Goal: Register for event/course

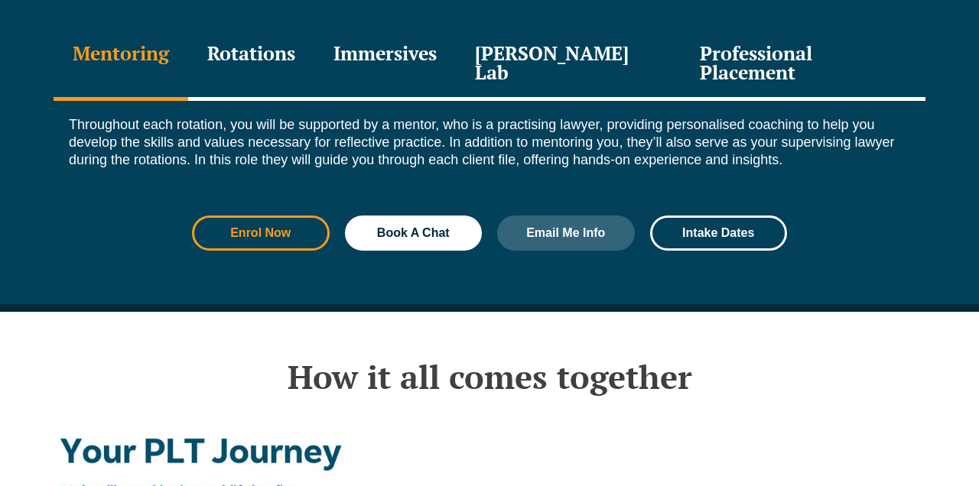
scroll to position [2257, 0]
click at [295, 216] on link "Enrol Now" at bounding box center [261, 233] width 138 height 35
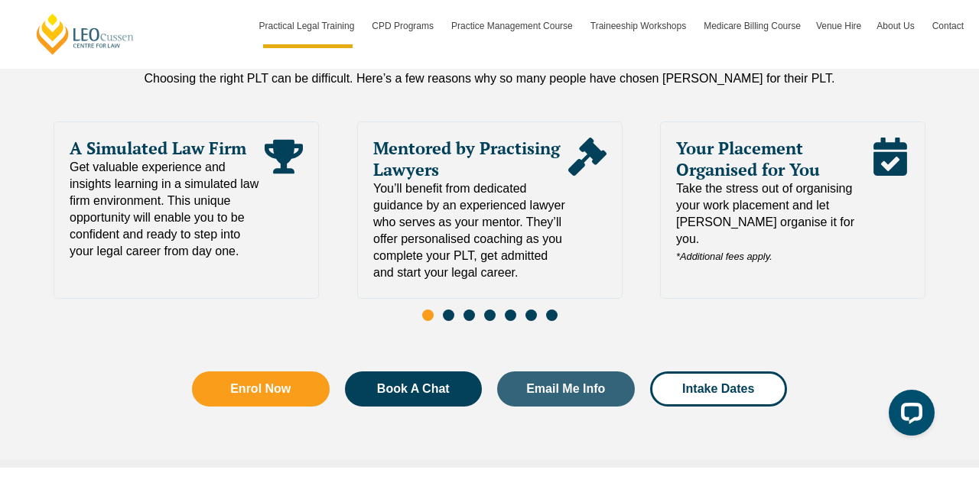
scroll to position [3367, 0]
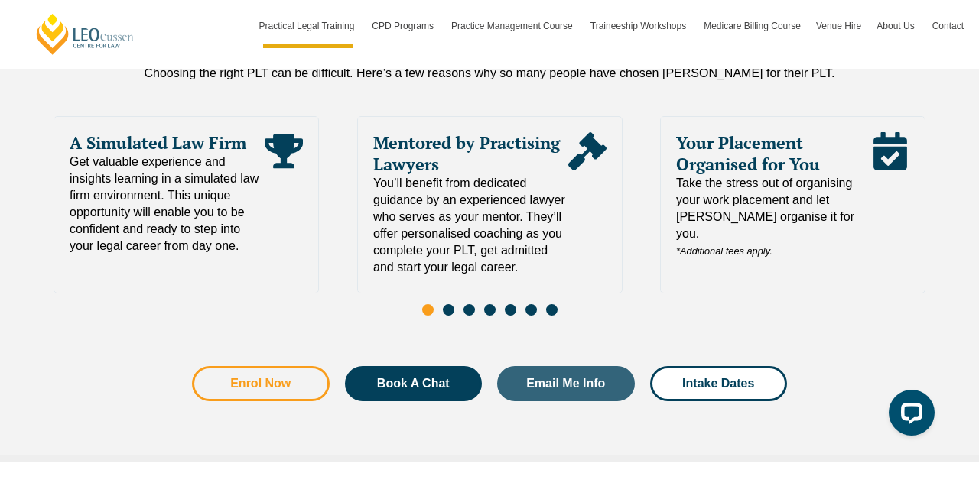
click at [264, 378] on span "Enrol Now" at bounding box center [260, 384] width 60 height 12
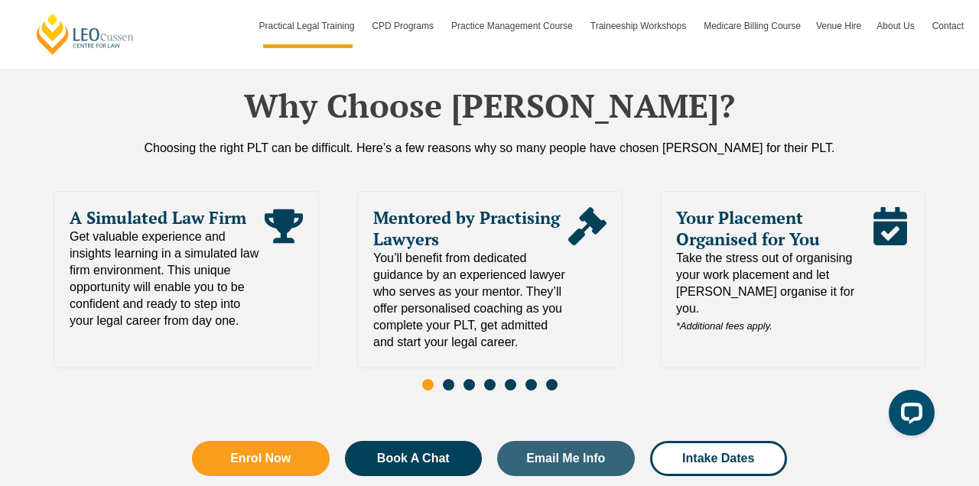
scroll to position [3290, 0]
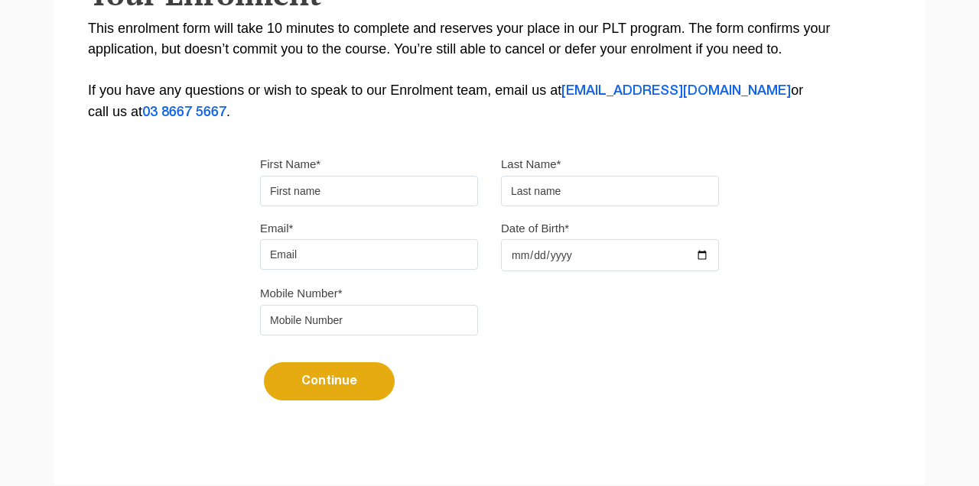
scroll to position [370, 0]
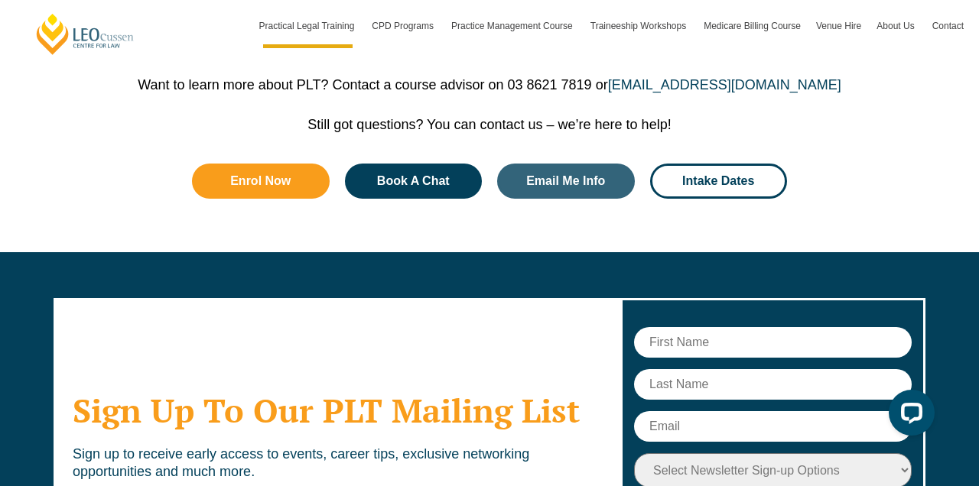
scroll to position [7436, 0]
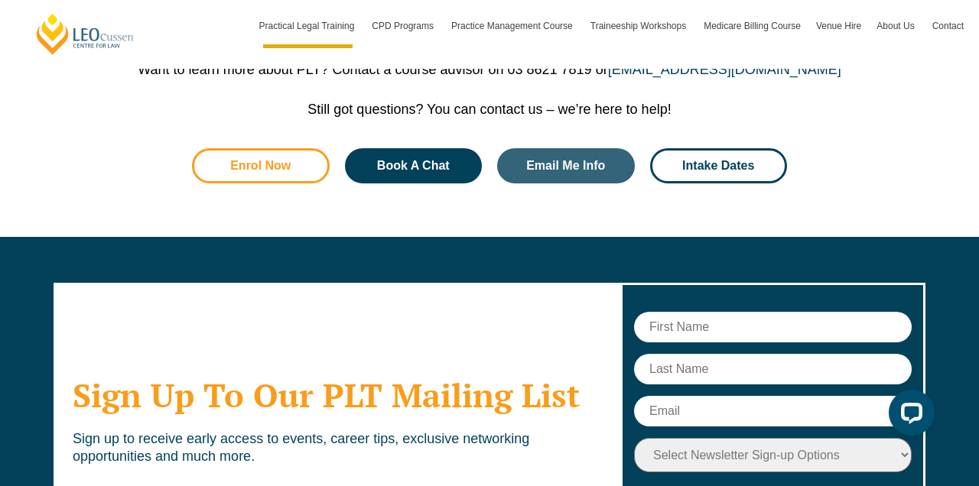
click at [283, 160] on span "Enrol Now" at bounding box center [260, 166] width 60 height 12
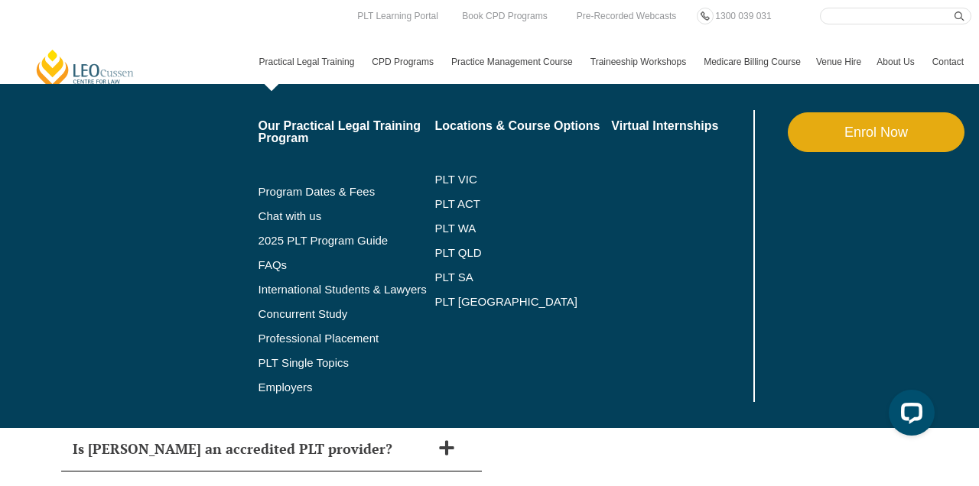
scroll to position [7002, 0]
click at [448, 184] on link "PLT VIC" at bounding box center [522, 180] width 177 height 12
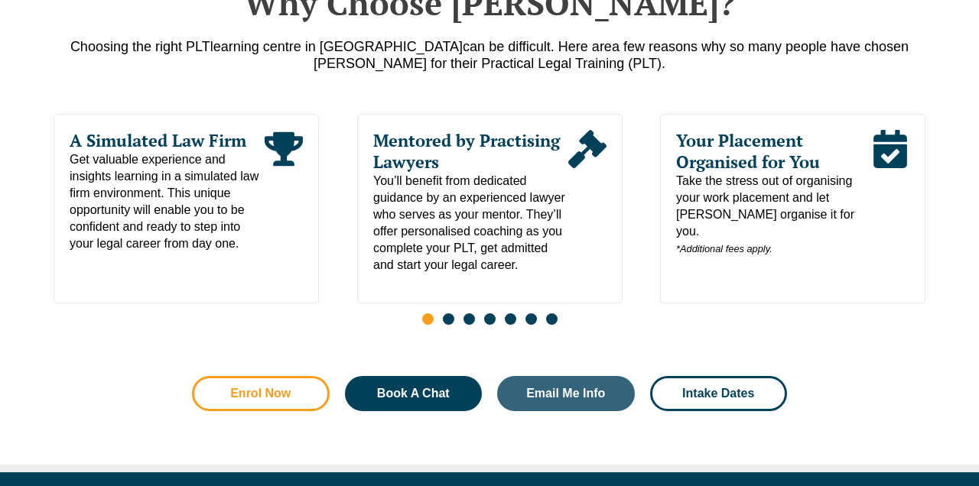
click at [278, 398] on span "Enrol Now" at bounding box center [260, 394] width 60 height 12
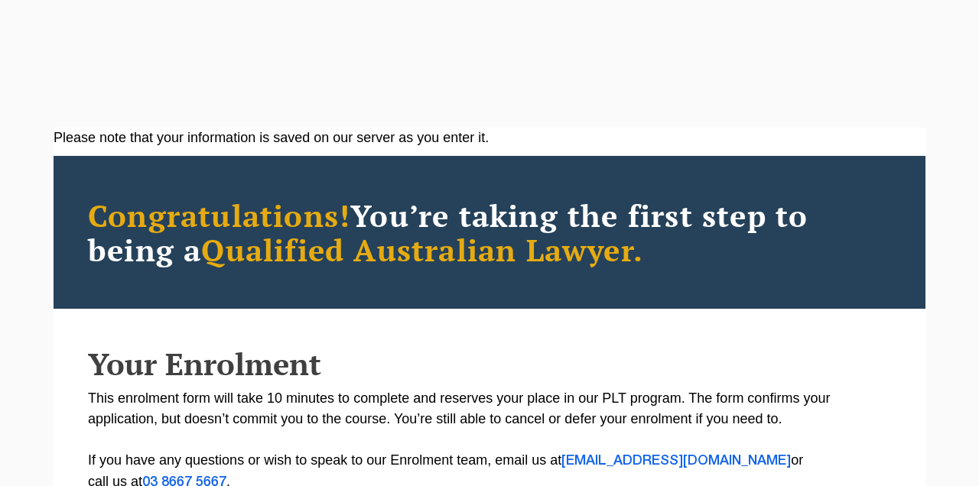
scroll to position [538, 0]
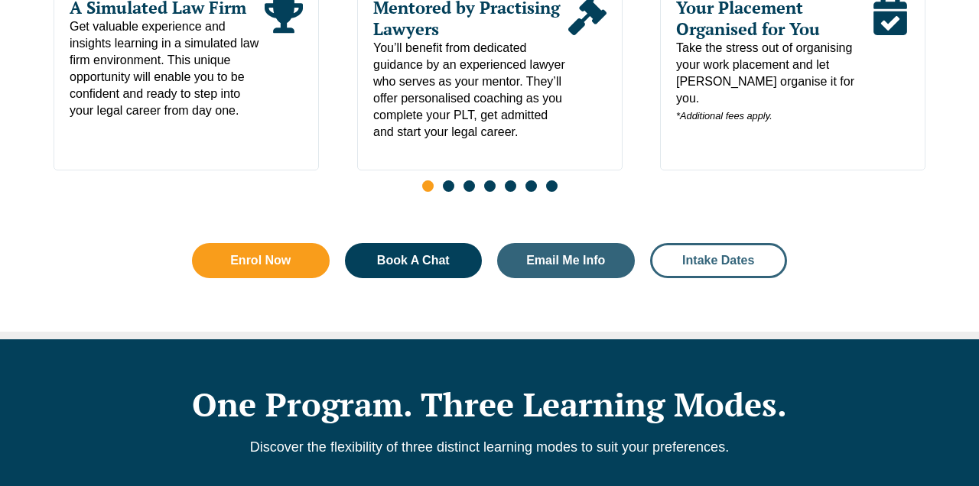
click at [710, 267] on span "Intake Dates" at bounding box center [718, 261] width 72 height 12
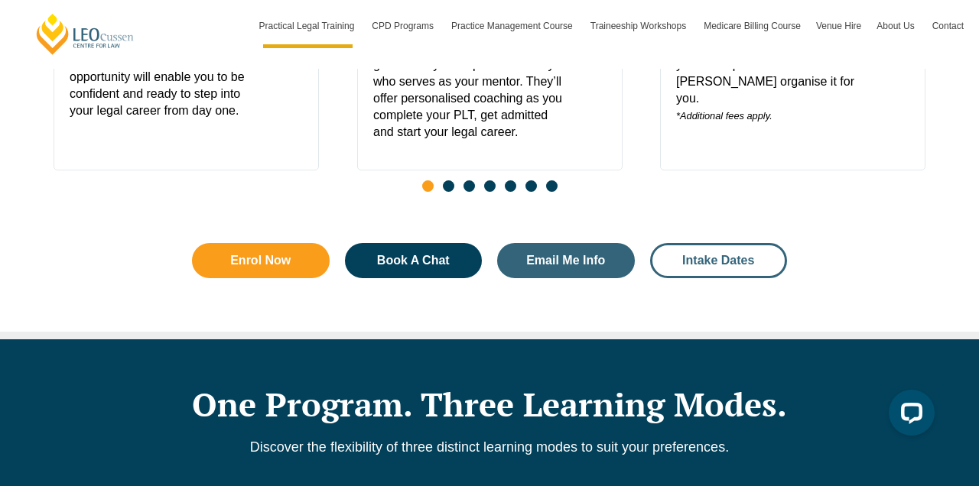
click at [710, 267] on span "Intake Dates" at bounding box center [718, 261] width 72 height 12
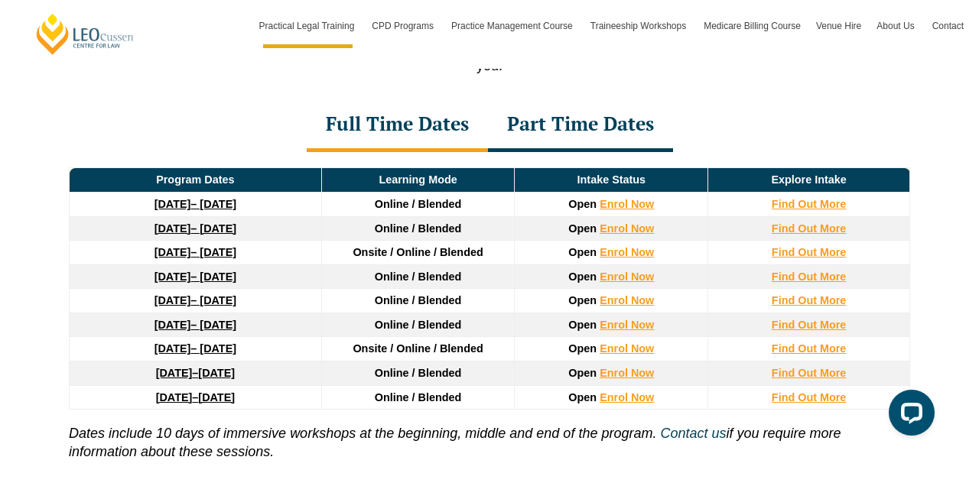
scroll to position [2171, 0]
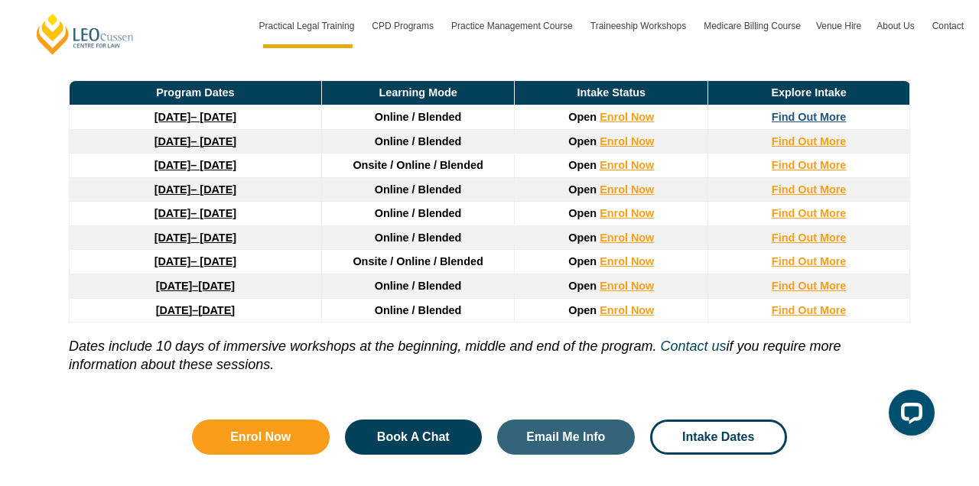
click at [812, 123] on strong "Find Out More" at bounding box center [809, 117] width 75 height 12
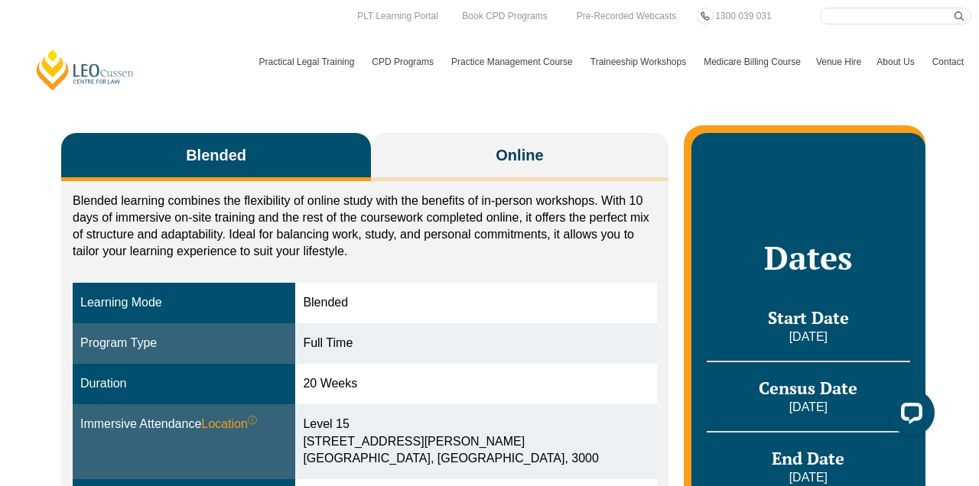
scroll to position [192, 0]
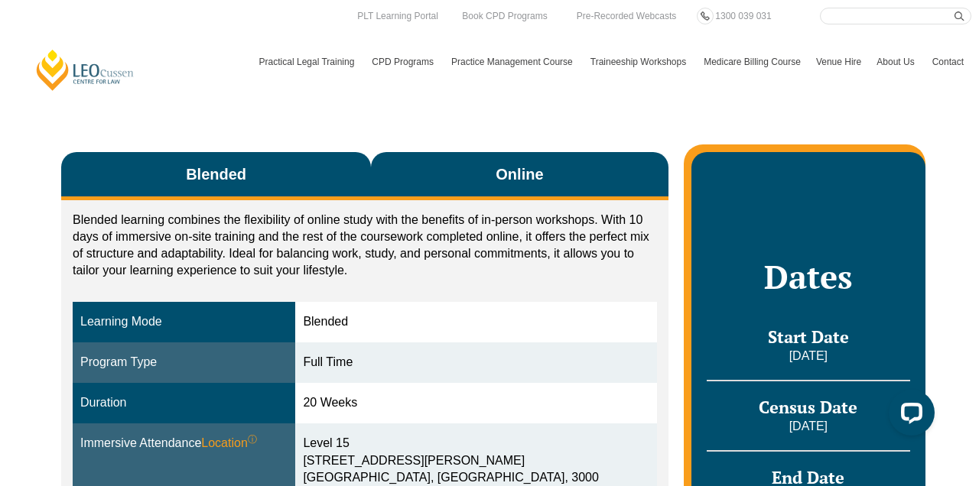
click at [503, 166] on span "Online" at bounding box center [519, 174] width 47 height 21
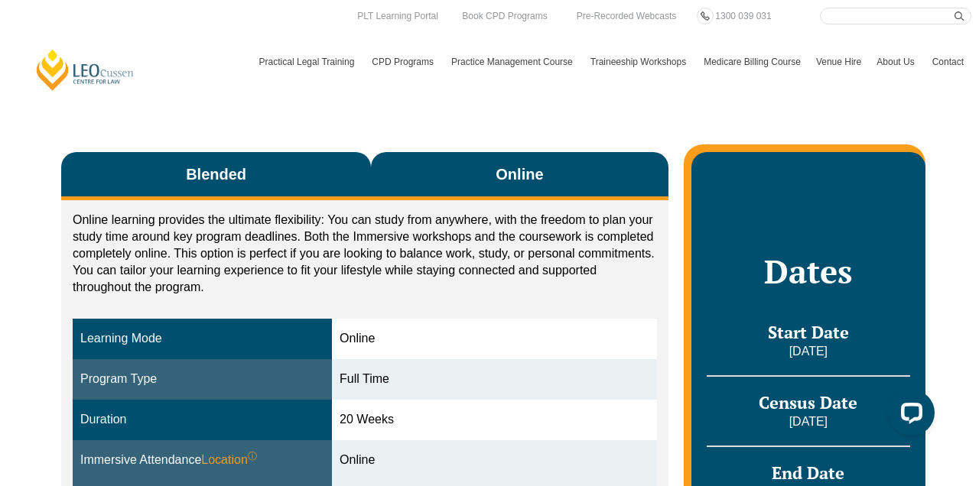
click at [316, 178] on button "Blended" at bounding box center [216, 176] width 310 height 48
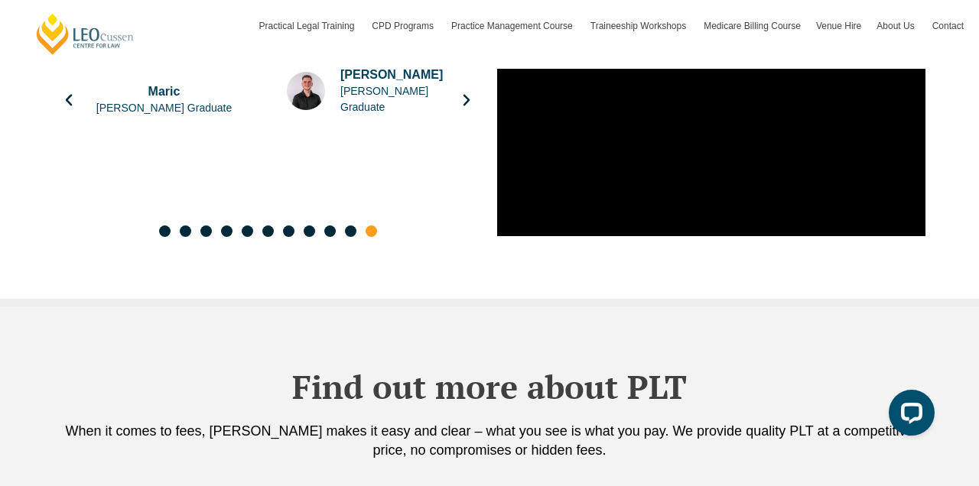
scroll to position [2323, 0]
